Goal: Task Accomplishment & Management: Manage account settings

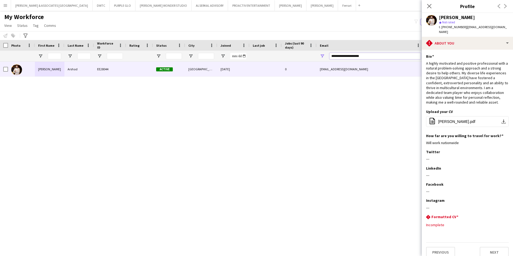
drag, startPoint x: 373, startPoint y: 55, endPoint x: 302, endPoint y: 61, distance: 71.6
click at [302, 61] on div at bounding box center [291, 56] width 582 height 11
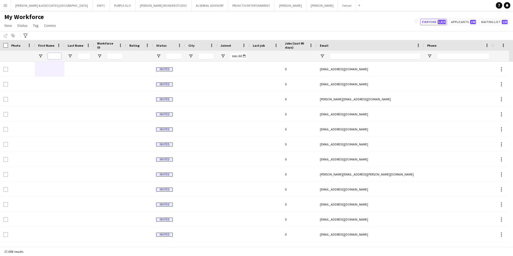
click at [58, 54] on input "First Name Filter Input" at bounding box center [54, 56] width 13 height 6
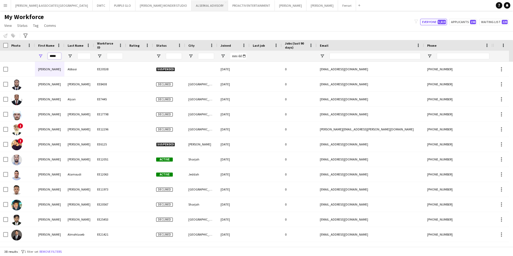
type input "*****"
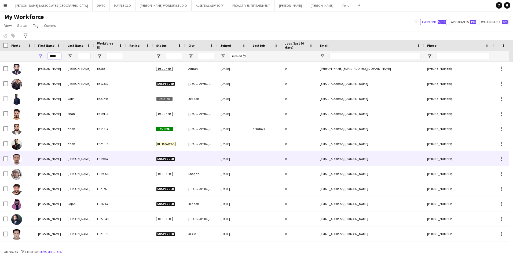
scroll to position [256, 0]
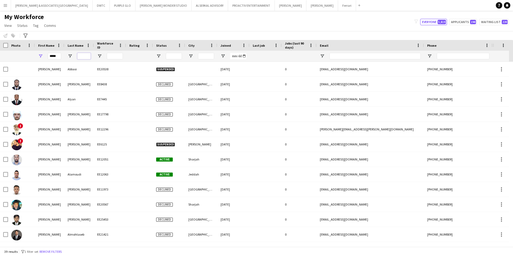
click at [83, 57] on input "Last Name Filter Input" at bounding box center [83, 56] width 13 height 6
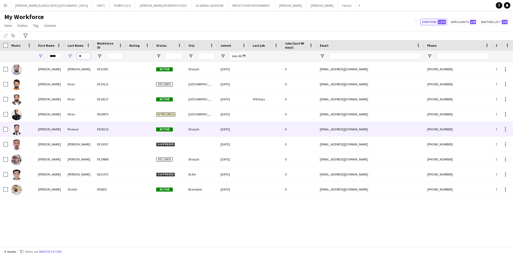
type input "*"
click at [82, 126] on div "Khawar" at bounding box center [79, 129] width 30 height 15
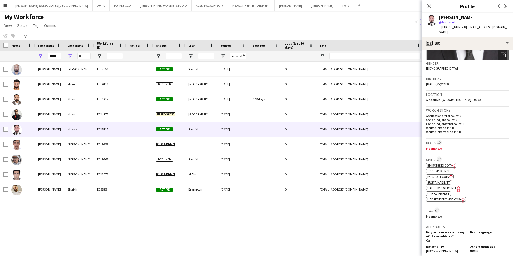
scroll to position [81, 0]
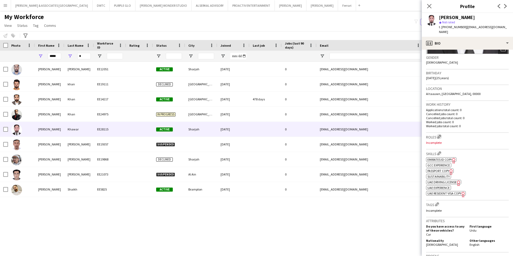
click at [440, 135] on app-icon "Edit crew company roles" at bounding box center [439, 137] width 4 height 4
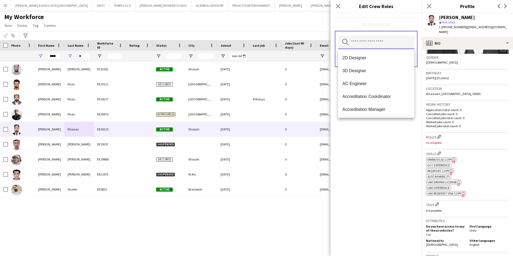
click at [377, 45] on input "text" at bounding box center [376, 42] width 76 height 13
click at [390, 154] on div "No Roles selected Search by role type Save" at bounding box center [376, 134] width 91 height 243
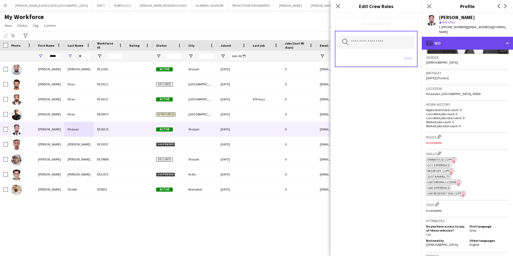
click at [446, 38] on div "profile Bio" at bounding box center [467, 43] width 91 height 13
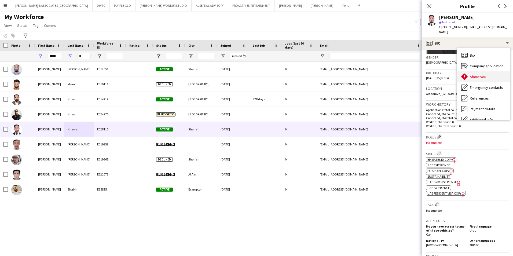
click at [480, 74] on span "About you" at bounding box center [478, 76] width 16 height 5
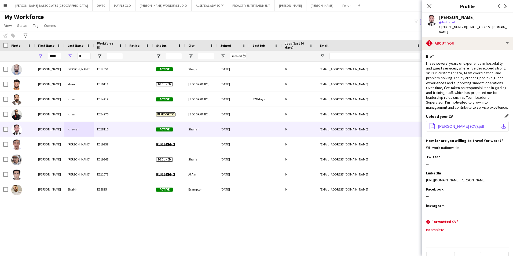
click at [466, 125] on span "Adnan Khawar (CV).pdf" at bounding box center [461, 126] width 46 height 4
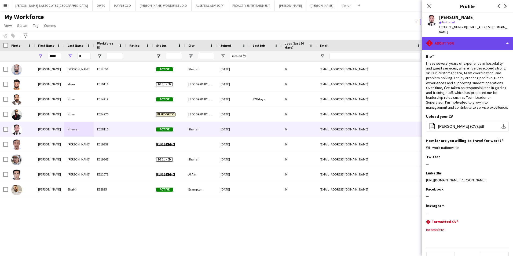
click at [457, 37] on div "rhombus-alert About you" at bounding box center [467, 43] width 91 height 13
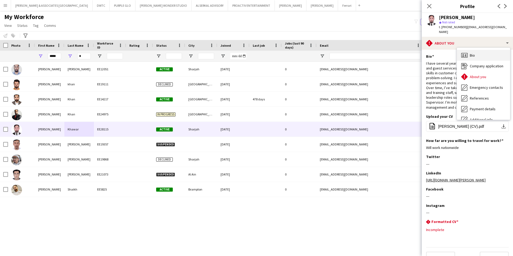
click at [481, 54] on div "Bio Bio" at bounding box center [483, 55] width 53 height 11
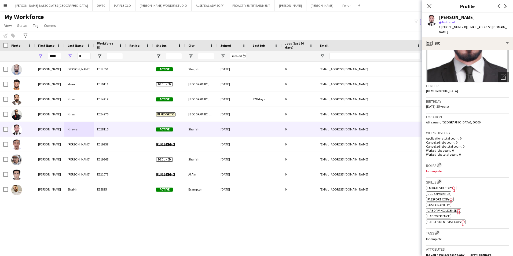
scroll to position [54, 0]
click at [439, 162] on app-icon "Edit crew company roles" at bounding box center [439, 164] width 4 height 4
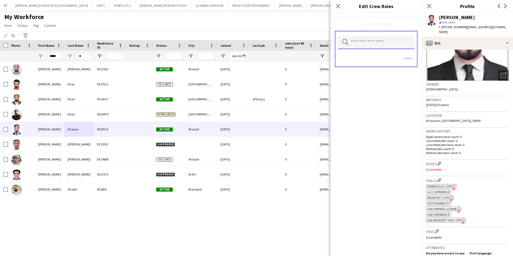
click at [368, 42] on input "text" at bounding box center [376, 42] width 76 height 13
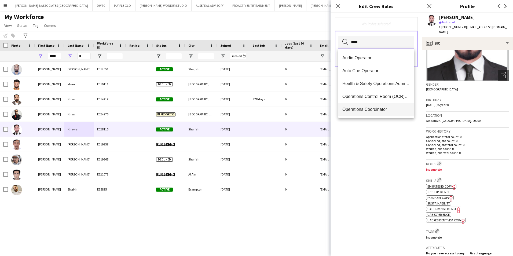
type input "****"
click at [376, 109] on span "Operations Coordinator" at bounding box center [376, 109] width 68 height 5
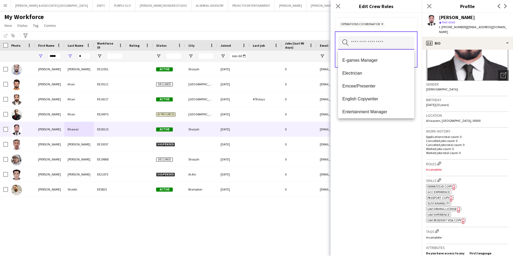
scroll to position [644, 0]
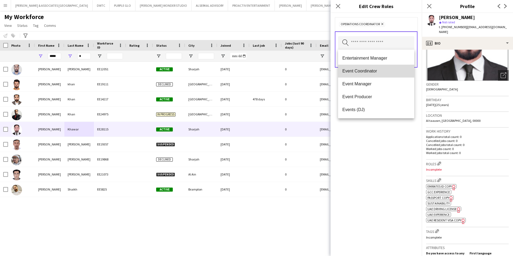
click at [381, 72] on span "Event Coordinator" at bounding box center [376, 70] width 68 height 5
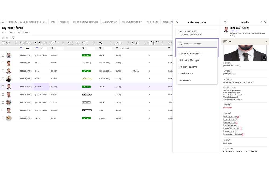
scroll to position [54, 0]
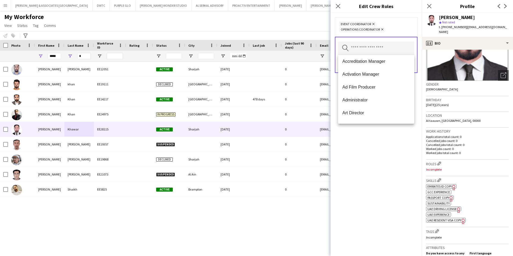
click at [378, 203] on div "Event Coordinator Remove Operations Coordinator Remove Search by role type Save" at bounding box center [376, 134] width 91 height 243
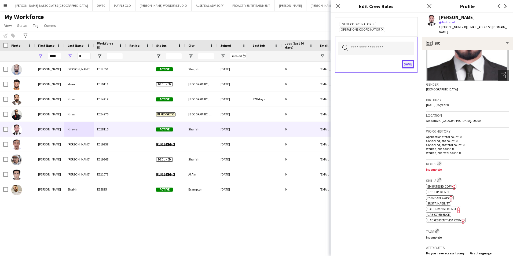
click at [412, 65] on button "Save" at bounding box center [408, 64] width 13 height 9
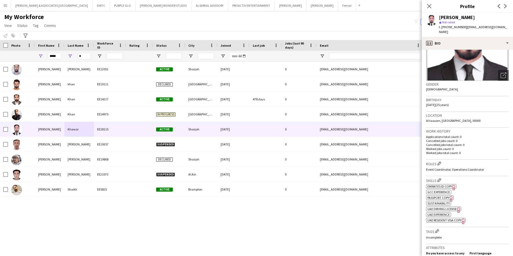
click at [355, 228] on div "Adnan Akhtar EE12051 Active Sharjah 17-04-2023 0 adnanakhtar6@hotmail.com +9715…" at bounding box center [248, 152] width 497 height 181
